Goal: Task Accomplishment & Management: Manage account settings

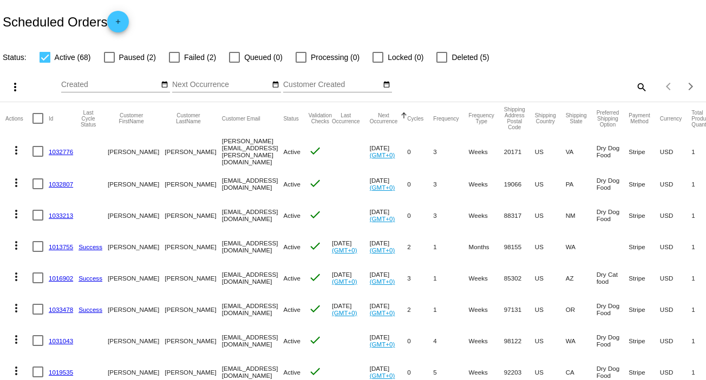
click at [634, 88] on mat-icon "search" at bounding box center [640, 86] width 13 height 17
click at [487, 87] on input "Search" at bounding box center [559, 85] width 176 height 9
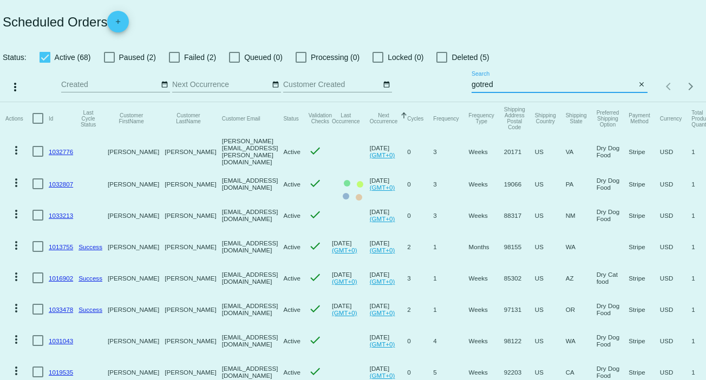
type input "[EMAIL_ADDRESS][DOMAIN_NAME]"
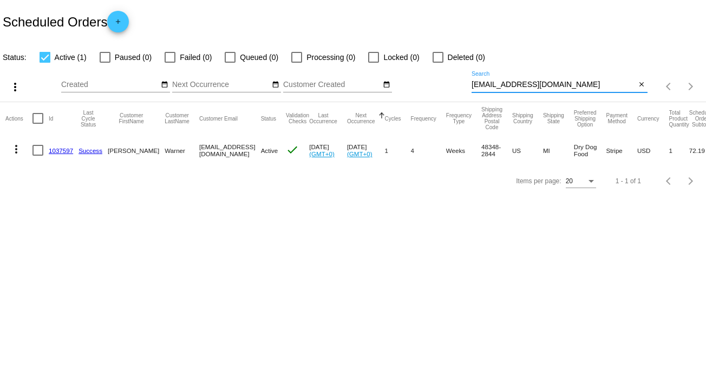
click at [58, 147] on link "1037597" at bounding box center [61, 150] width 24 height 7
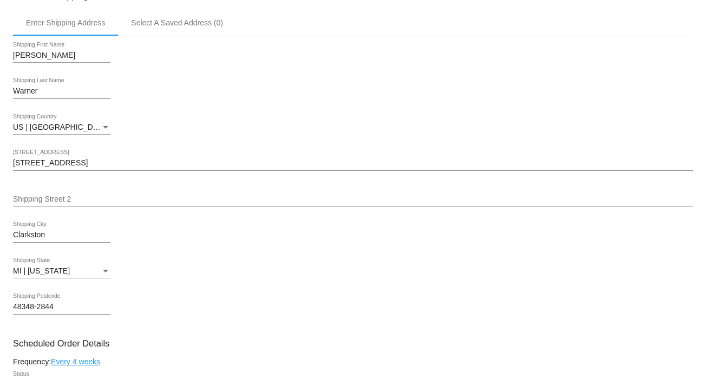
scroll to position [433, 0]
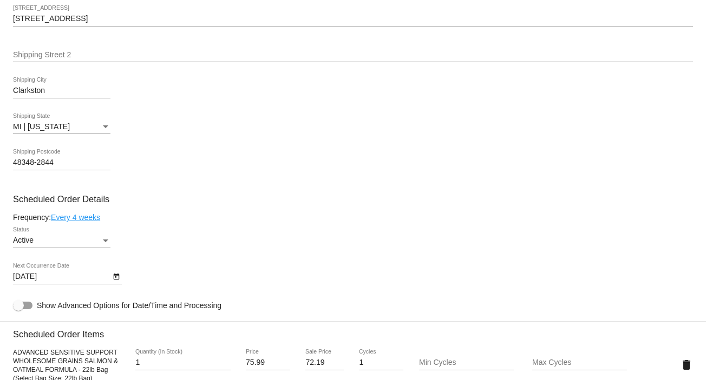
click at [82, 216] on link "Every 4 weeks" at bounding box center [75, 217] width 49 height 9
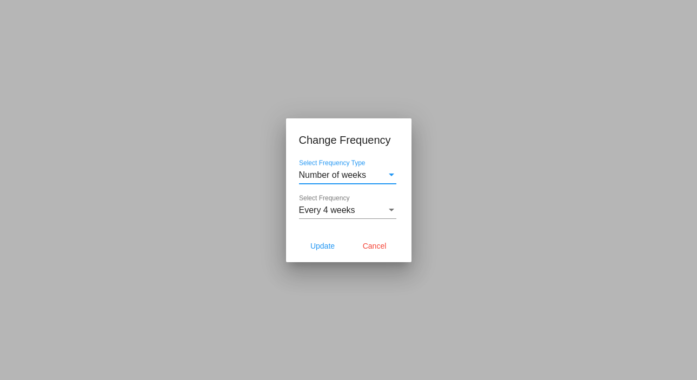
click at [340, 206] on span "Every 4 weeks" at bounding box center [327, 210] width 56 height 9
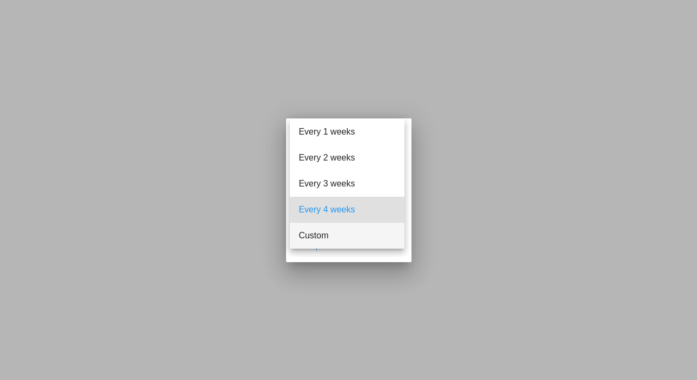
click at [329, 236] on span "Custom" at bounding box center [347, 236] width 97 height 26
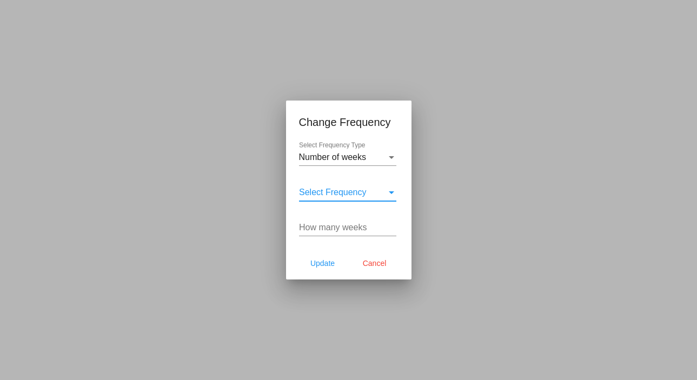
click at [320, 225] on input "How many weeks" at bounding box center [347, 228] width 97 height 10
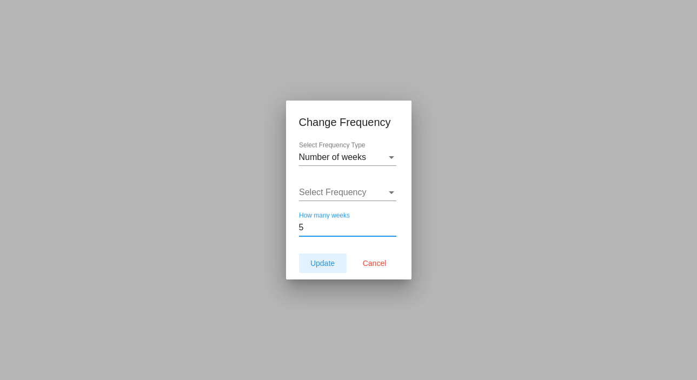
type input "5"
click at [333, 261] on span "Update" at bounding box center [323, 263] width 24 height 9
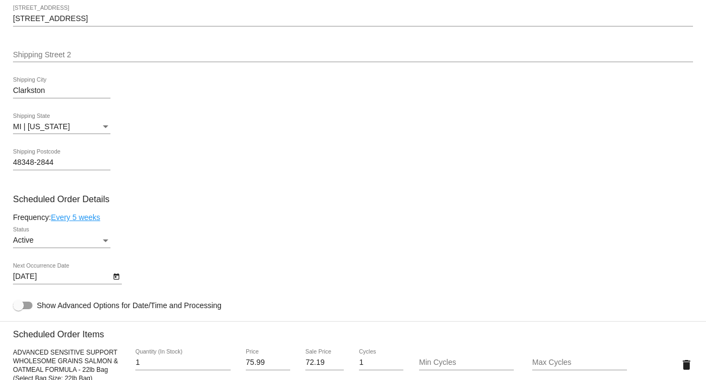
type input "[DATE]"
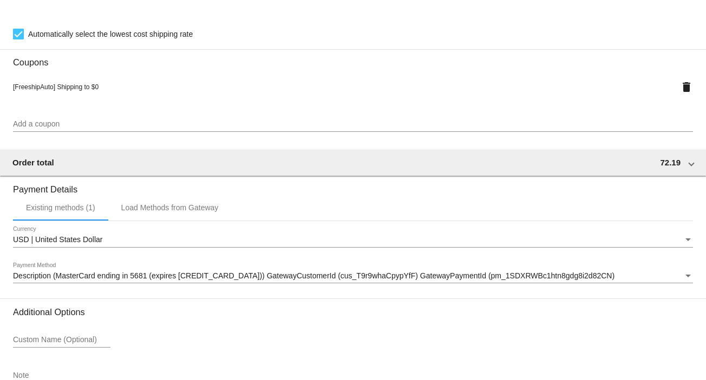
scroll to position [978, 0]
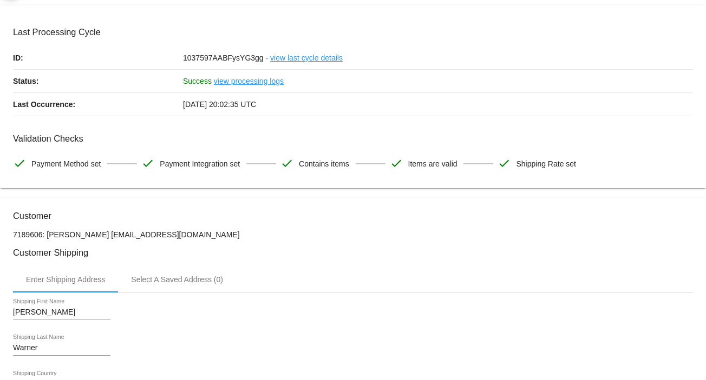
scroll to position [0, 0]
